Goal: Task Accomplishment & Management: Manage account settings

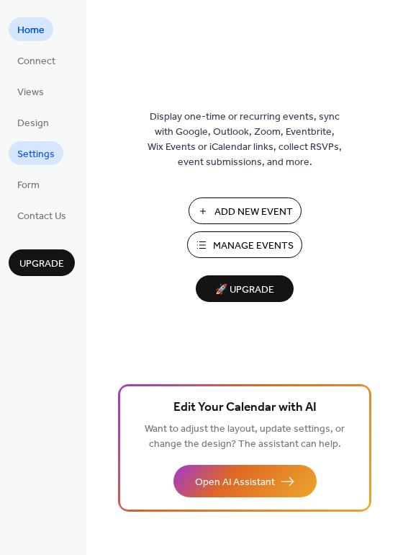
click at [37, 152] on span "Settings" at bounding box center [35, 154] width 37 height 15
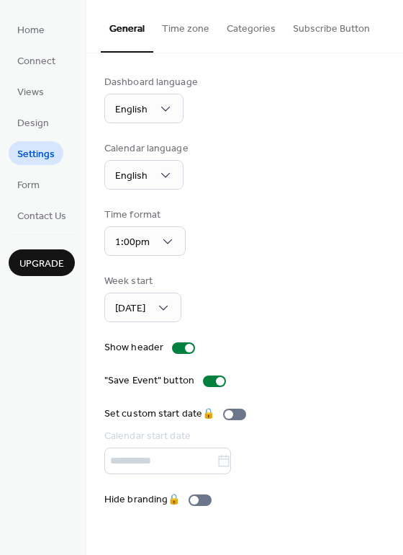
click at [340, 21] on button "Subscribe Button" at bounding box center [332, 25] width 94 height 51
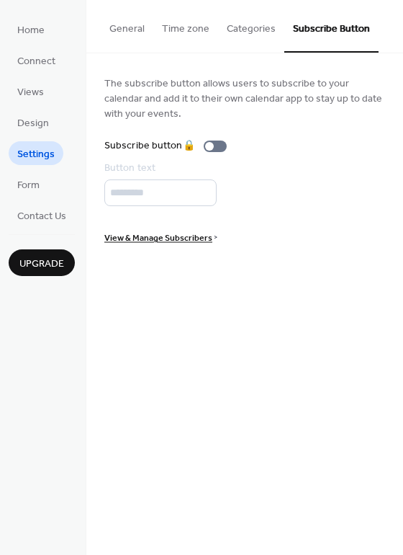
click at [261, 30] on button "Categories" at bounding box center [251, 25] width 66 height 51
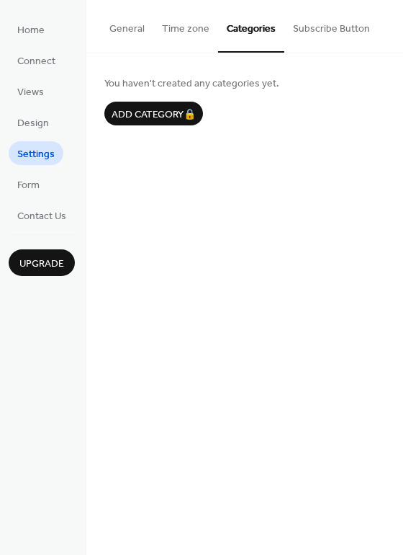
click at [179, 27] on button "Time zone" at bounding box center [185, 25] width 65 height 51
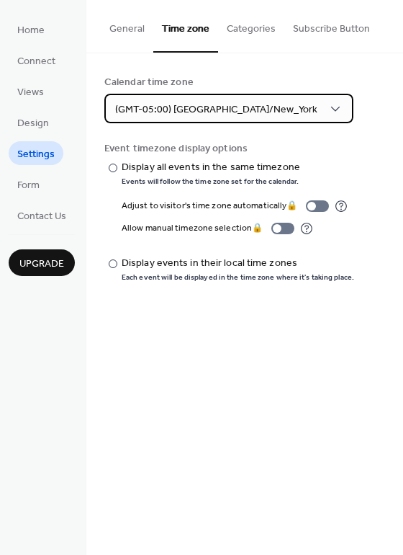
click at [202, 115] on span "(GMT-05:00) America/New_York" at bounding box center [216, 109] width 202 height 19
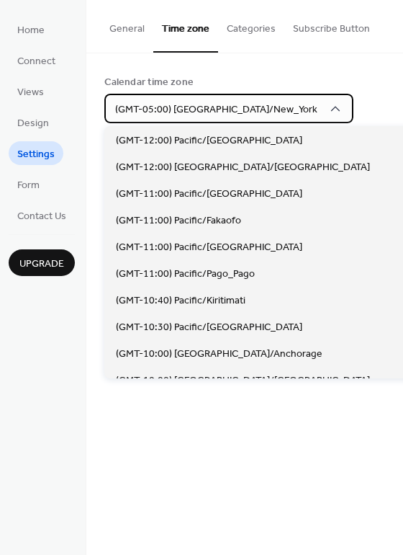
scroll to position [1199, 0]
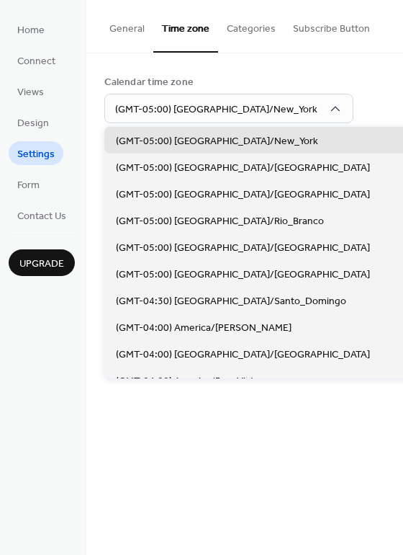
click at [326, 89] on div "Calendar time zone (GMT-05:00) America/New_York" at bounding box center [244, 99] width 281 height 48
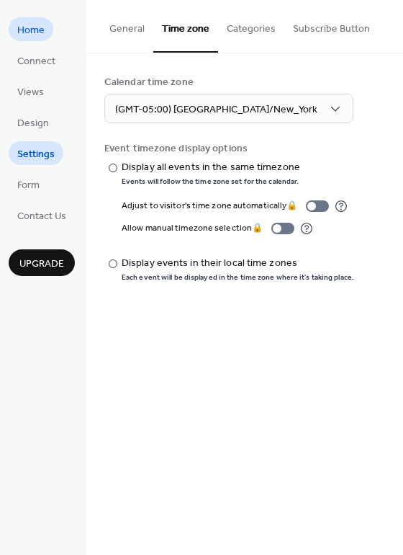
click at [45, 31] on link "Home" at bounding box center [31, 29] width 45 height 24
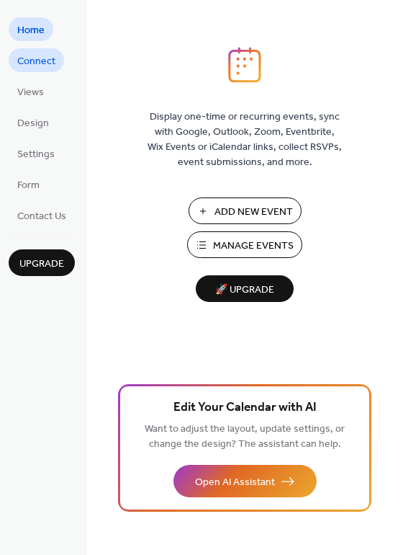
click at [43, 62] on span "Connect" at bounding box center [36, 61] width 38 height 15
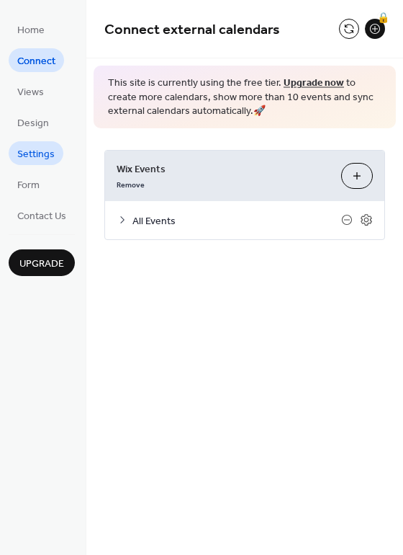
click at [50, 148] on span "Settings" at bounding box center [35, 154] width 37 height 15
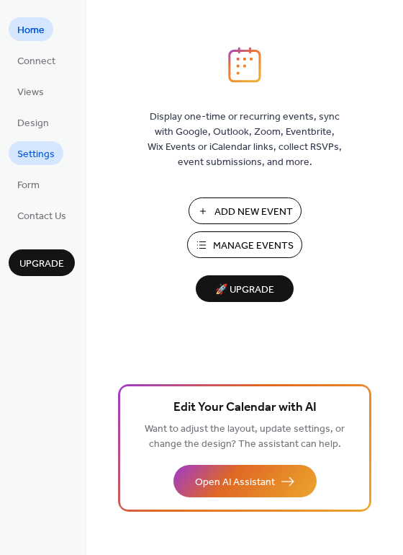
click at [39, 152] on span "Settings" at bounding box center [35, 154] width 37 height 15
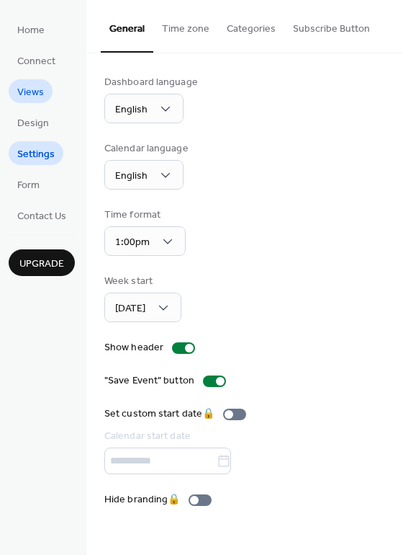
click at [37, 94] on span "Views" at bounding box center [30, 92] width 27 height 15
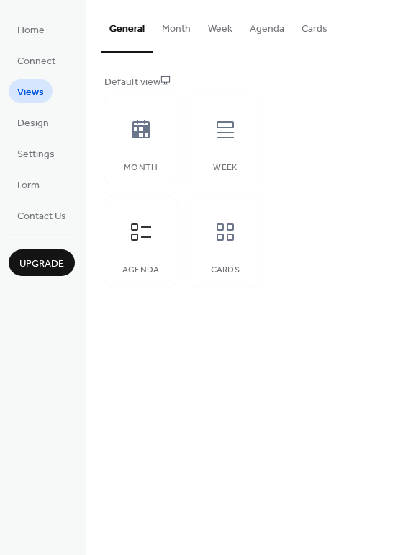
click at [52, 132] on li "Design" at bounding box center [33, 122] width 49 height 24
click at [48, 125] on link "Design" at bounding box center [33, 122] width 49 height 24
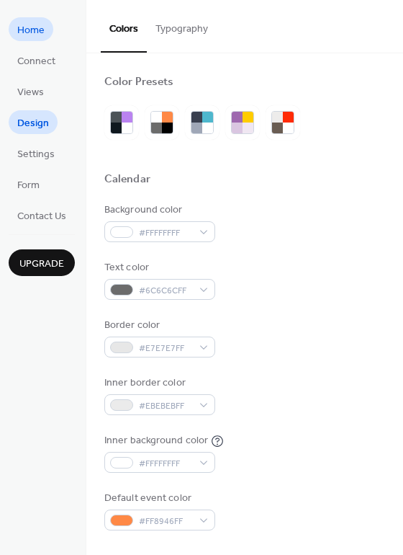
click at [45, 34] on link "Home" at bounding box center [31, 29] width 45 height 24
